Goal: Task Accomplishment & Management: Manage account settings

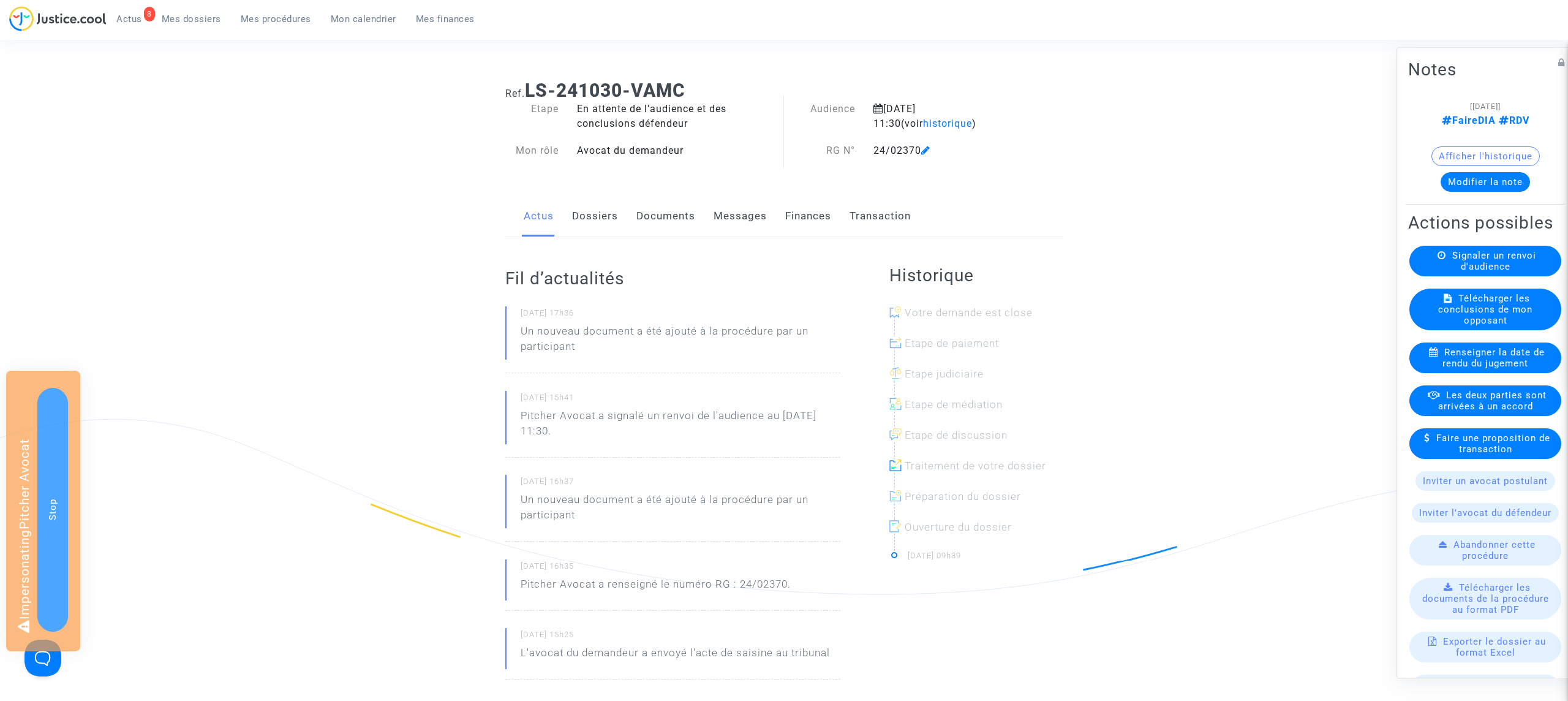
click at [890, 221] on link "Transaction" at bounding box center [880, 216] width 61 height 40
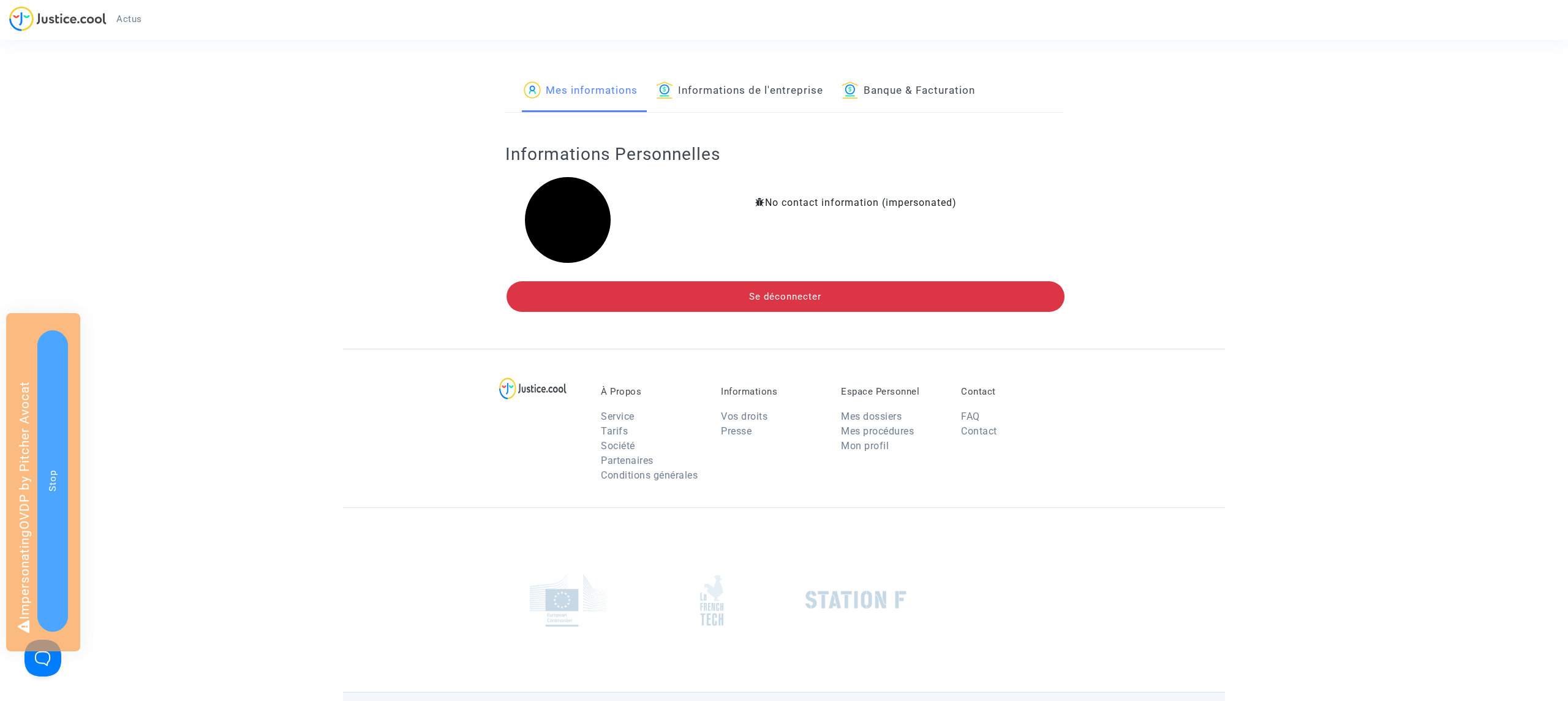
click at [740, 102] on link "Informations de l'entreprise" at bounding box center [740, 91] width 168 height 42
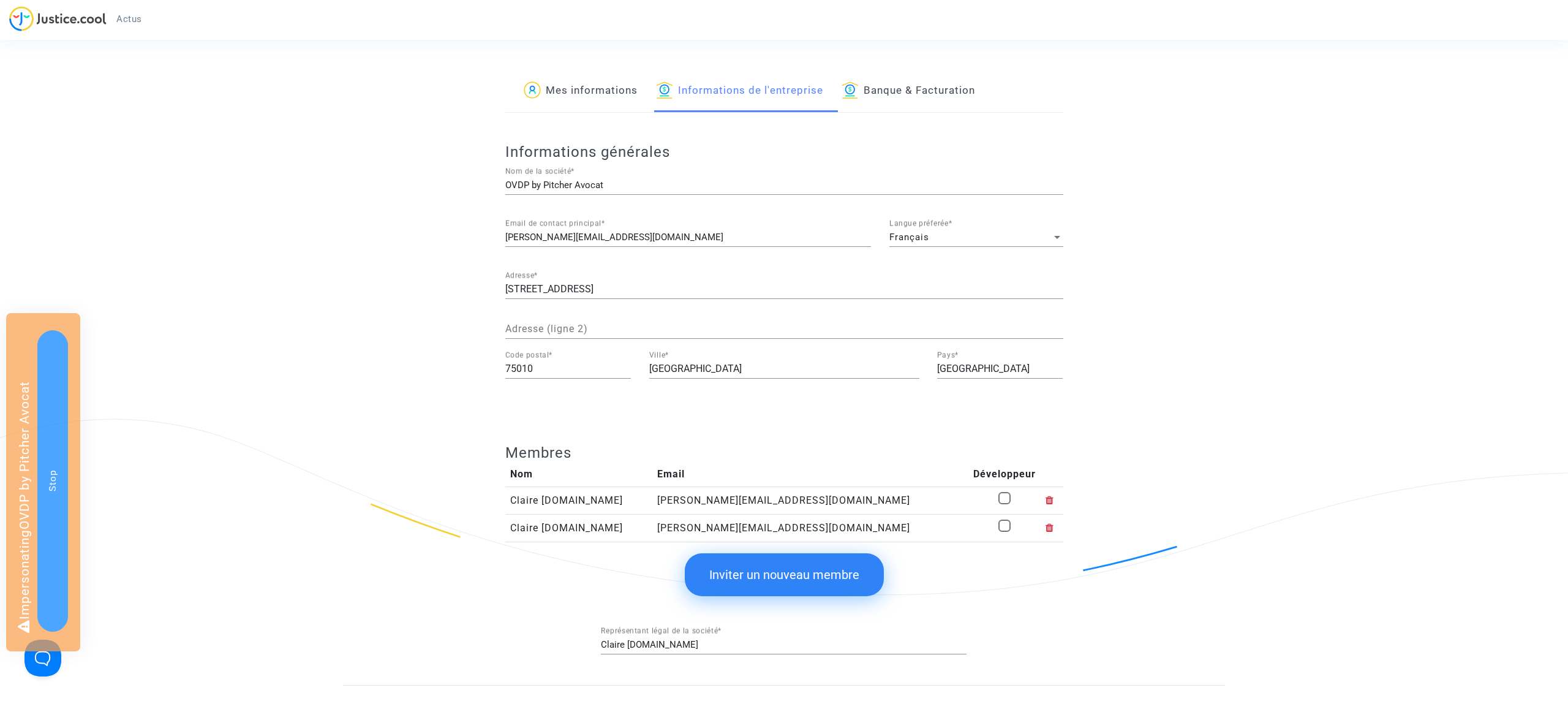
click at [546, 237] on input "claire+ovdp@justice.cool" at bounding box center [688, 237] width 366 height 11
type input "conte"
